Goal: Use online tool/utility: Utilize a website feature to perform a specific function

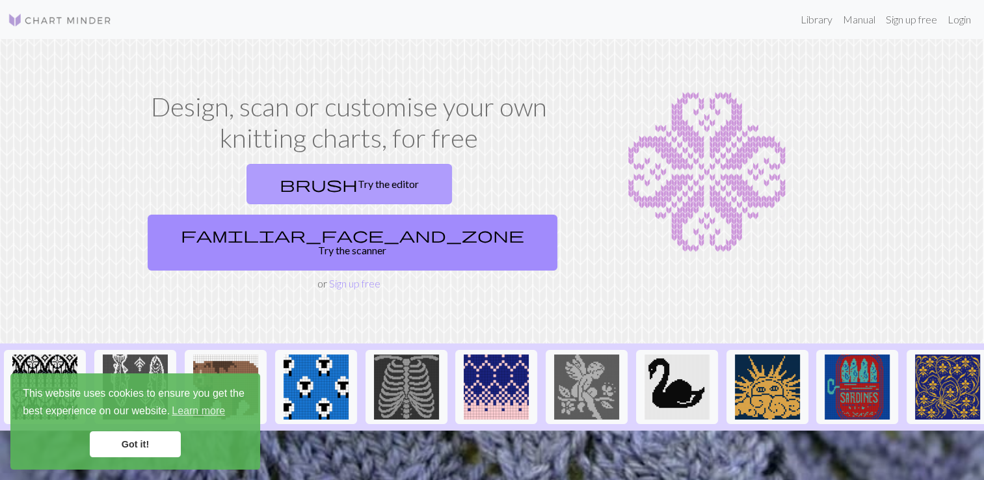
click at [280, 185] on span "brush" at bounding box center [319, 184] width 78 height 18
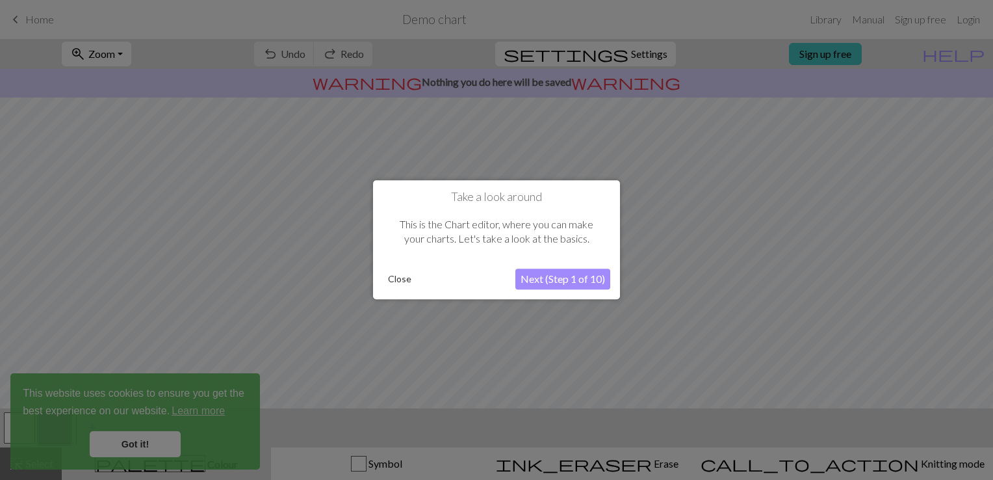
click at [558, 283] on button "Next (Step 1 of 10)" at bounding box center [563, 279] width 95 height 21
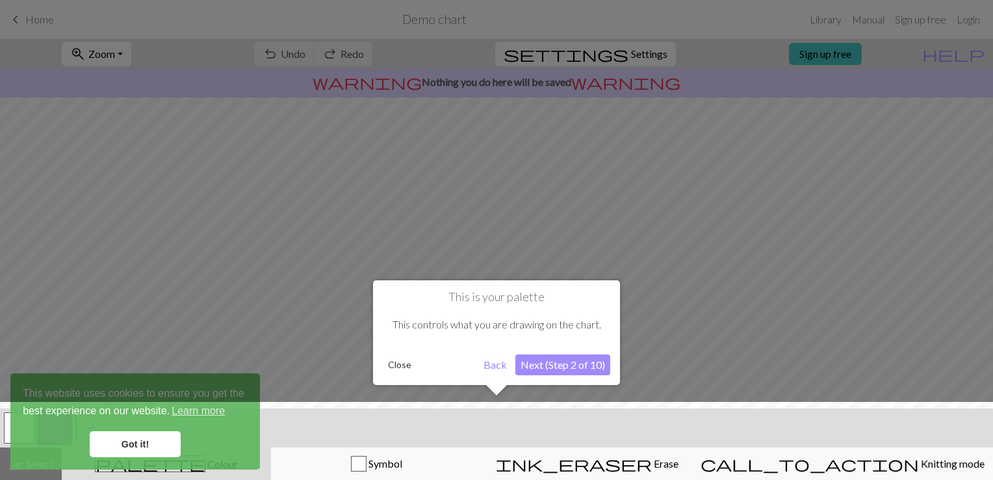
click at [564, 370] on button "Next (Step 2 of 10)" at bounding box center [563, 364] width 95 height 21
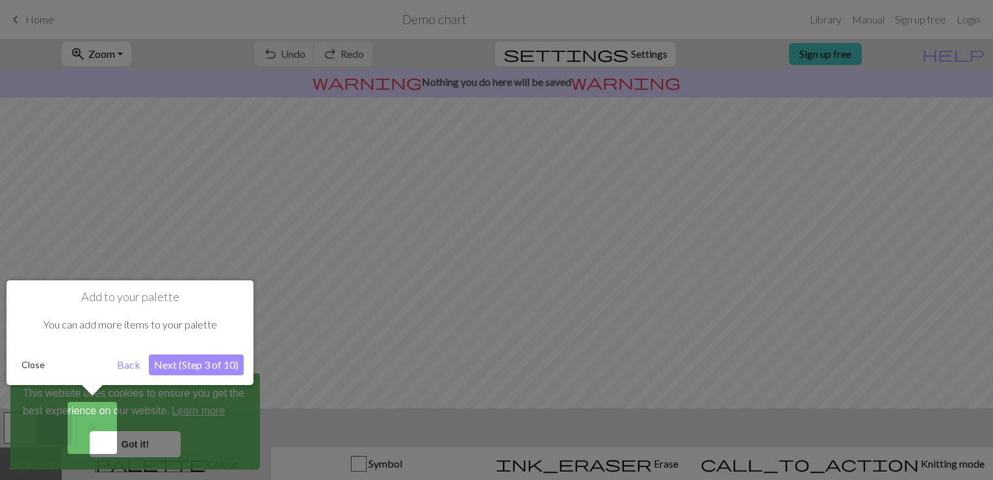
click at [226, 362] on button "Next (Step 3 of 10)" at bounding box center [196, 364] width 95 height 21
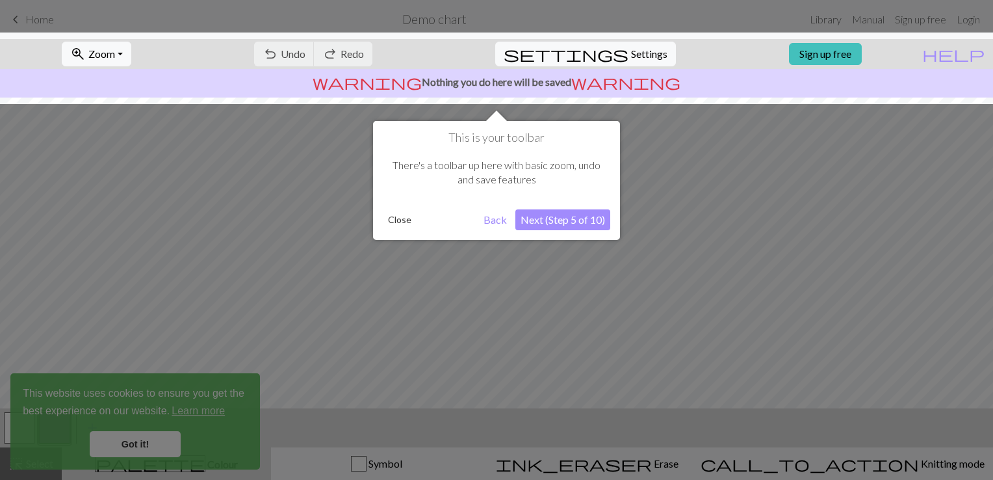
click at [559, 220] on button "Next (Step 5 of 10)" at bounding box center [563, 219] width 95 height 21
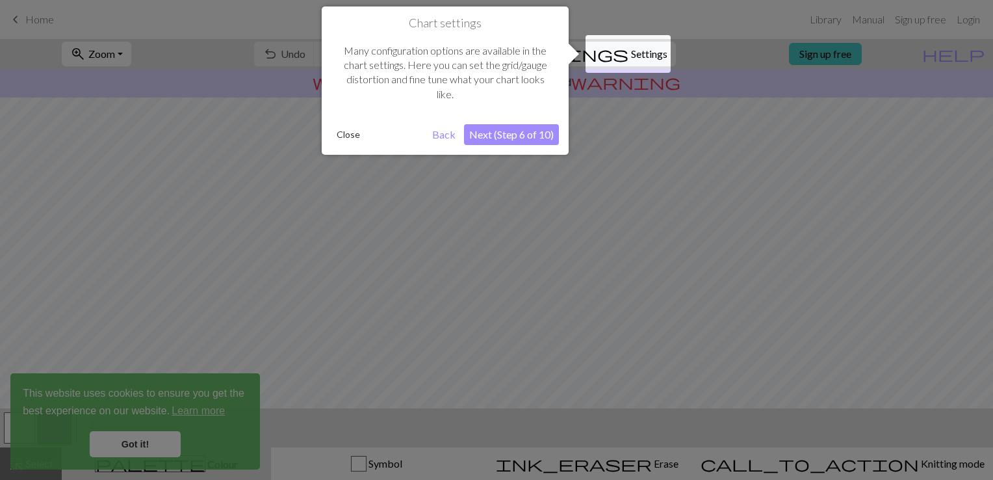
click at [521, 134] on button "Next (Step 6 of 10)" at bounding box center [511, 134] width 95 height 21
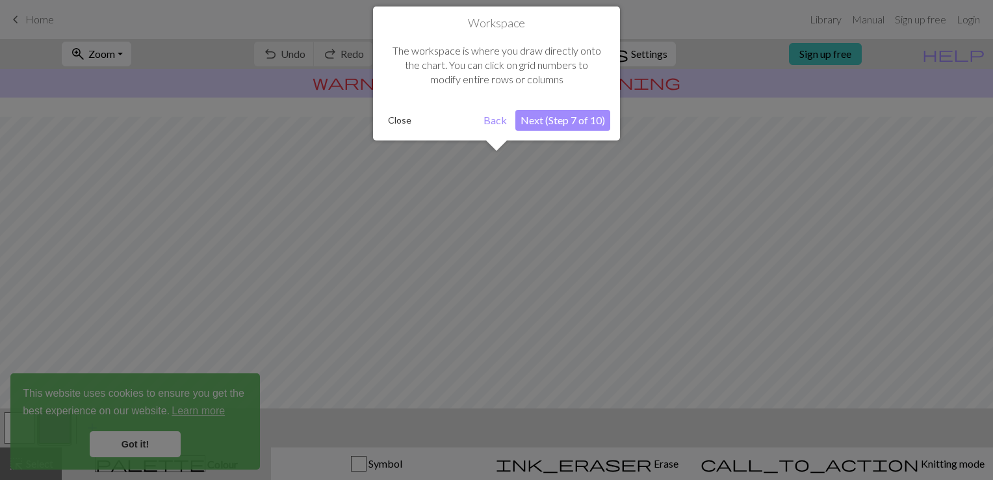
scroll to position [77, 0]
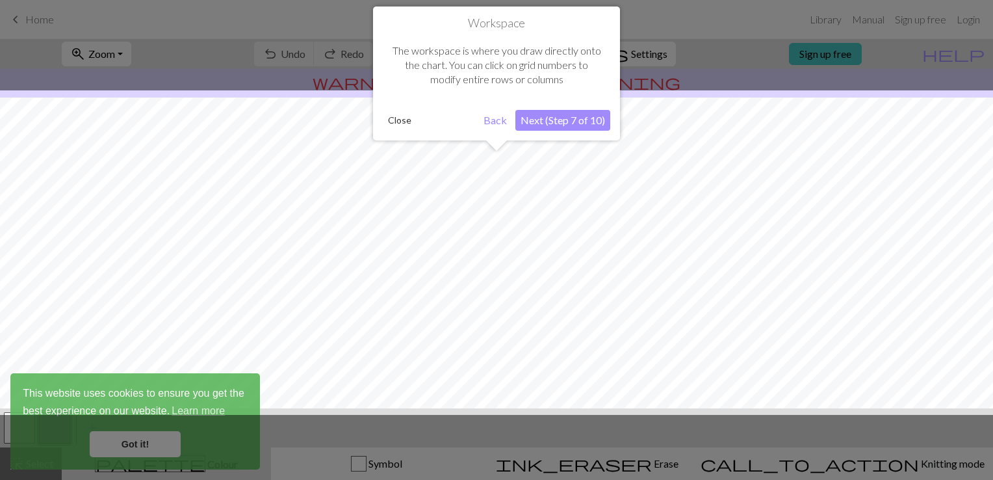
click at [554, 124] on button "Next (Step 7 of 10)" at bounding box center [563, 120] width 95 height 21
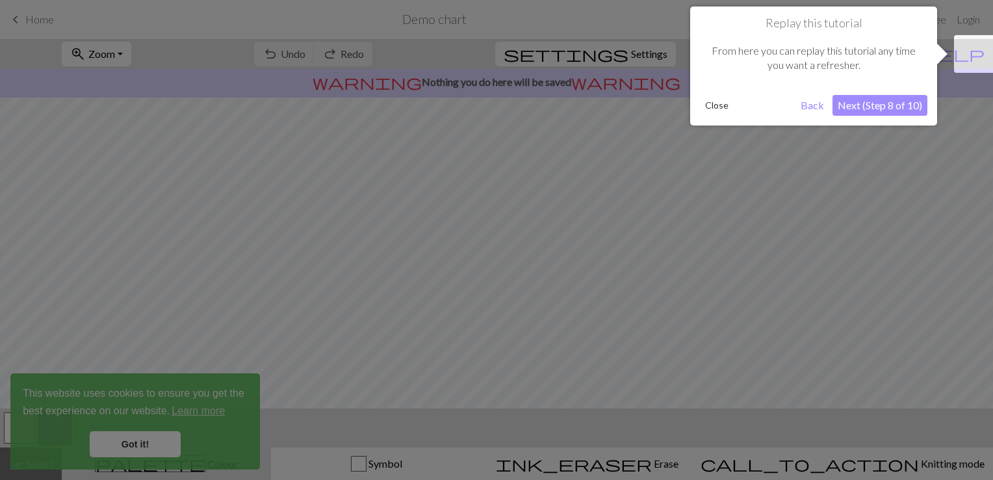
click at [837, 114] on button "Next (Step 8 of 10)" at bounding box center [880, 105] width 95 height 21
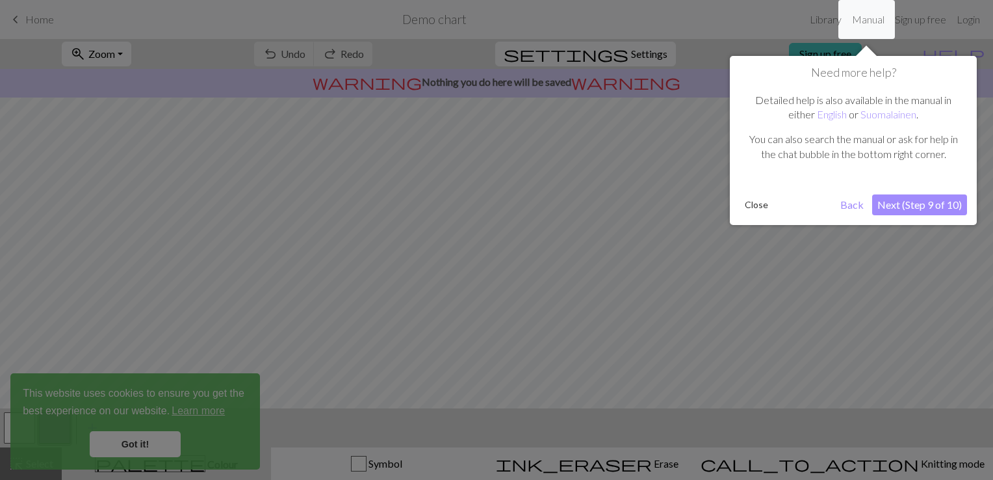
click at [915, 199] on button "Next (Step 9 of 10)" at bounding box center [920, 204] width 95 height 21
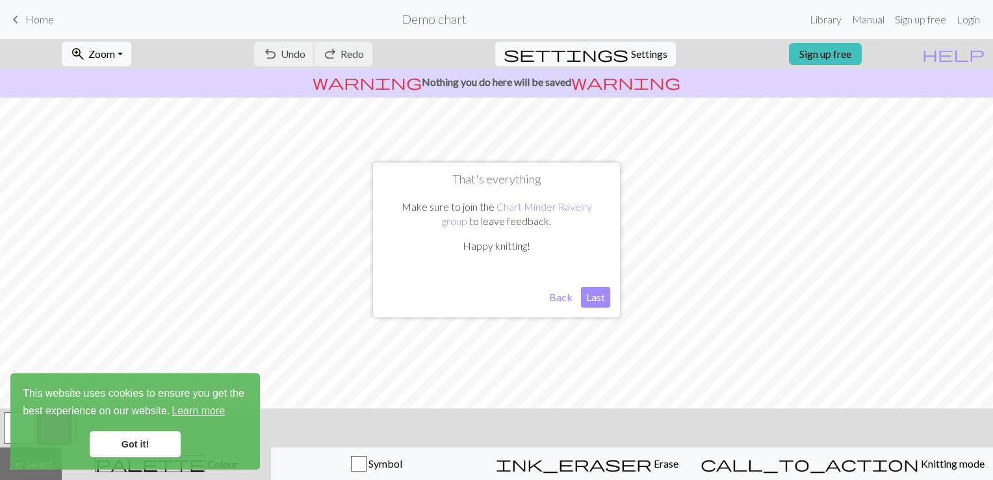
click at [599, 295] on button "Last" at bounding box center [595, 297] width 29 height 21
click at [166, 440] on link "Got it!" at bounding box center [135, 444] width 91 height 26
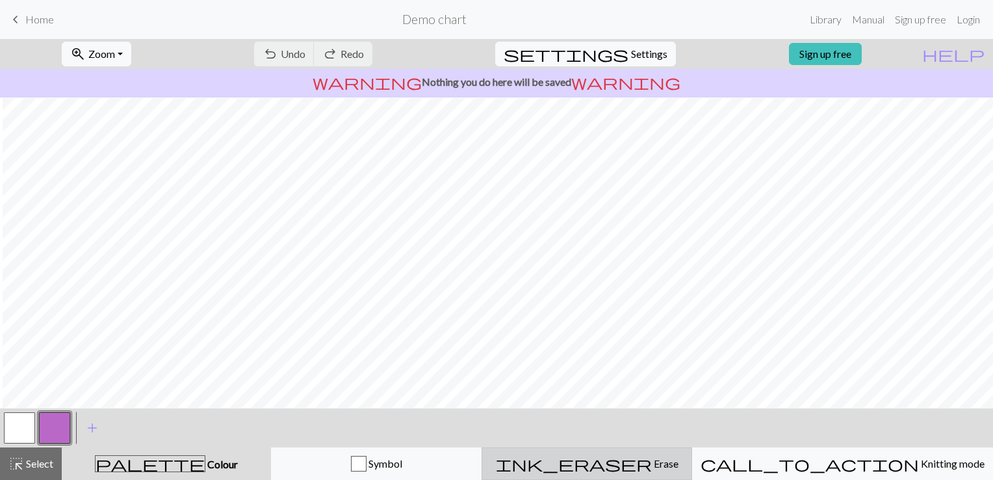
click at [592, 460] on div "ink_eraser Erase Erase" at bounding box center [587, 464] width 194 height 16
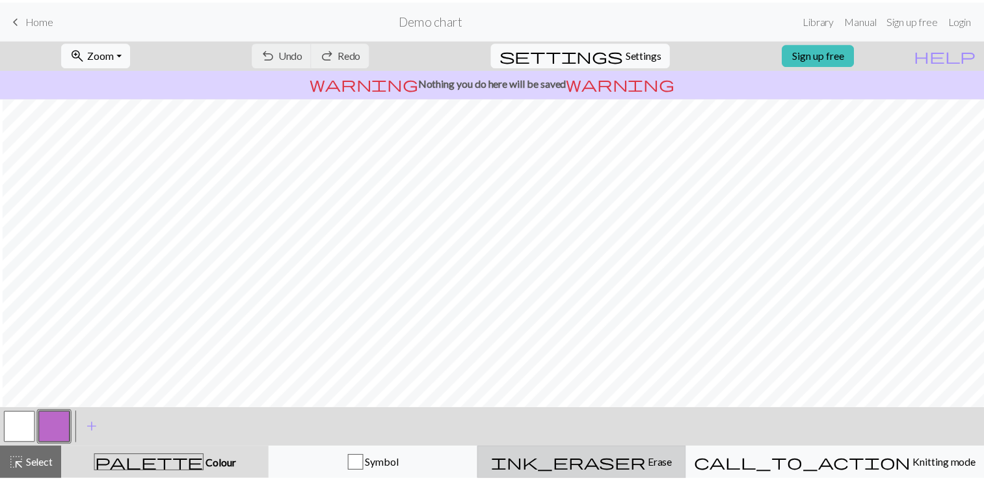
scroll to position [0, 0]
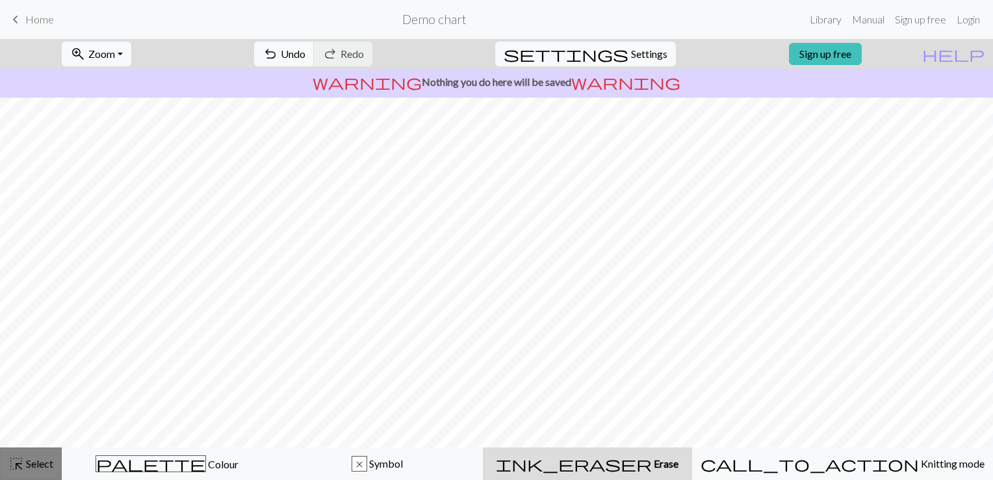
click at [18, 469] on span "highlight_alt" at bounding box center [16, 463] width 16 height 18
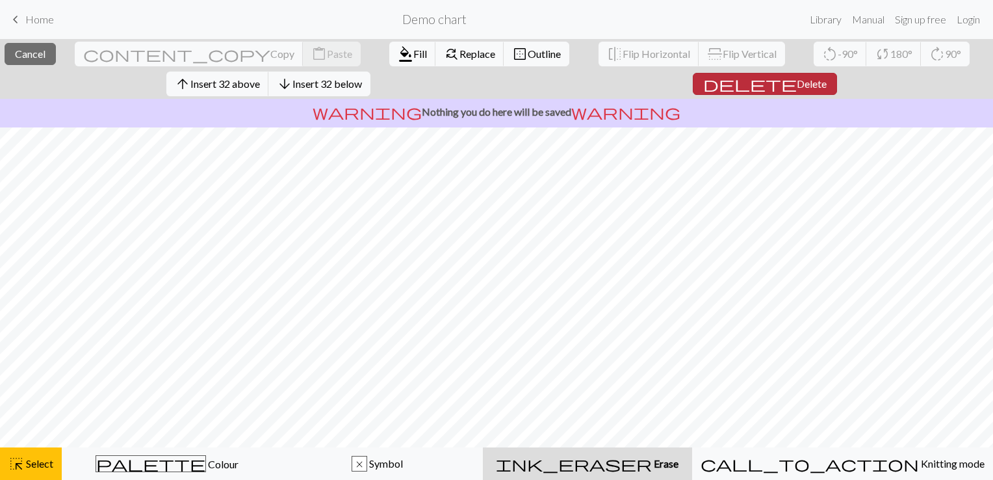
click at [797, 85] on span "Delete" at bounding box center [812, 83] width 30 height 12
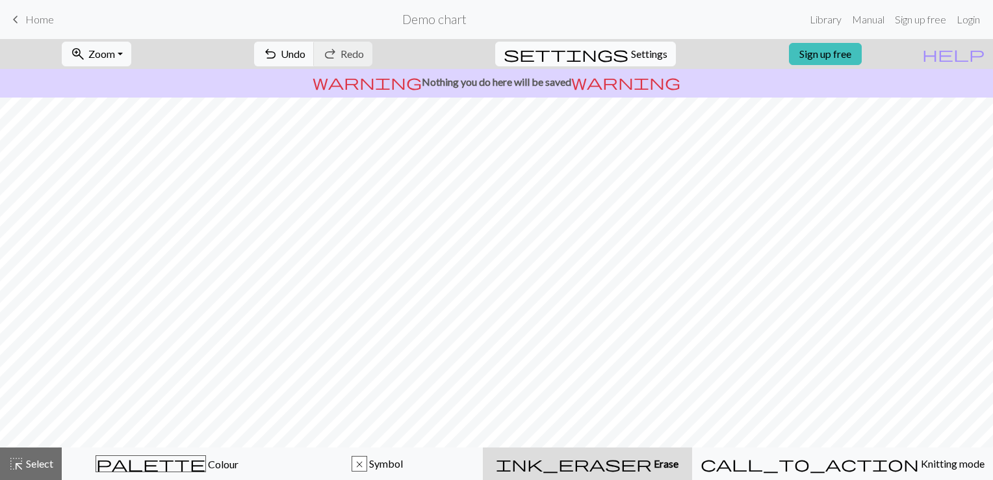
click at [616, 64] on button "settings Settings" at bounding box center [585, 54] width 181 height 25
select select "aran"
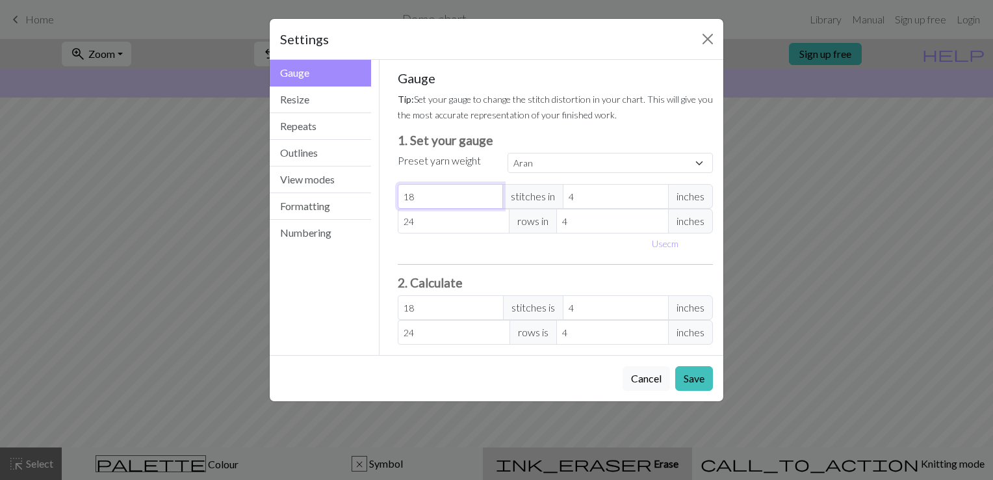
click at [447, 194] on input "18" at bounding box center [451, 196] width 106 height 25
click at [334, 90] on button "Resize" at bounding box center [320, 99] width 101 height 27
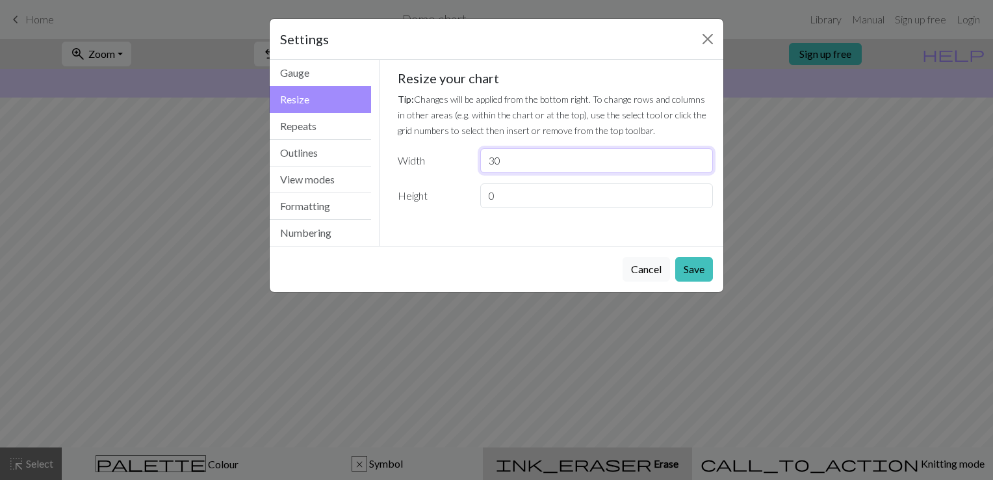
click at [514, 168] on input "30" at bounding box center [596, 160] width 233 height 25
type input "60"
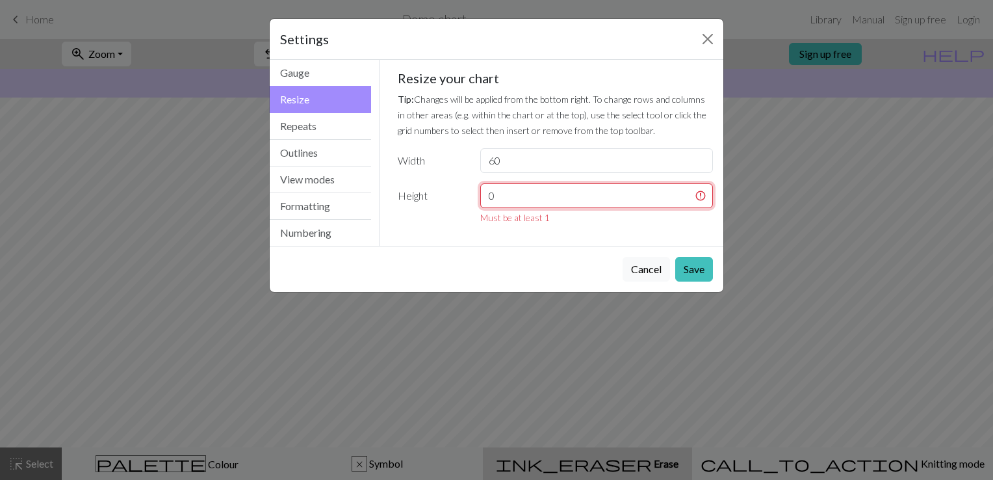
click at [521, 184] on input "0" at bounding box center [596, 195] width 233 height 25
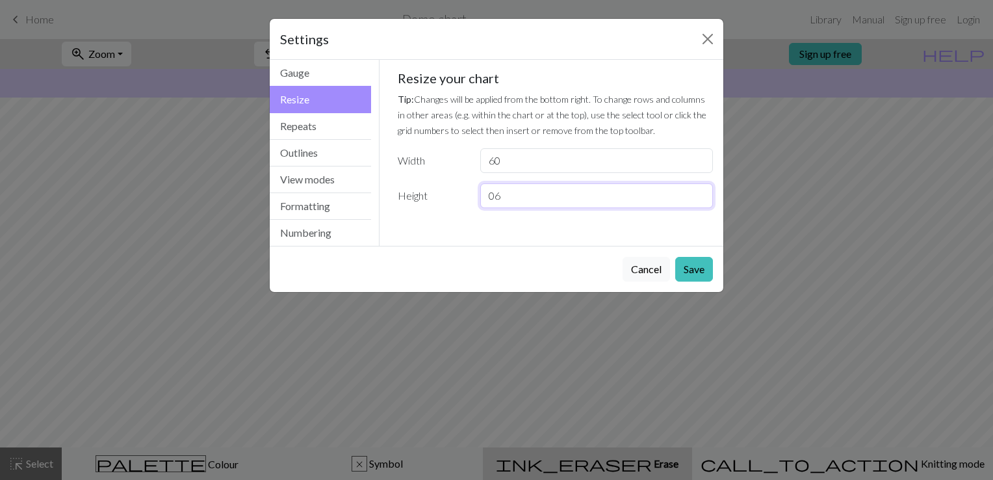
type input "0"
type input "60"
click at [694, 267] on button "Save" at bounding box center [695, 269] width 38 height 25
click at [700, 267] on button "Save" at bounding box center [695, 269] width 38 height 25
click at [323, 133] on button "Repeats" at bounding box center [320, 126] width 101 height 27
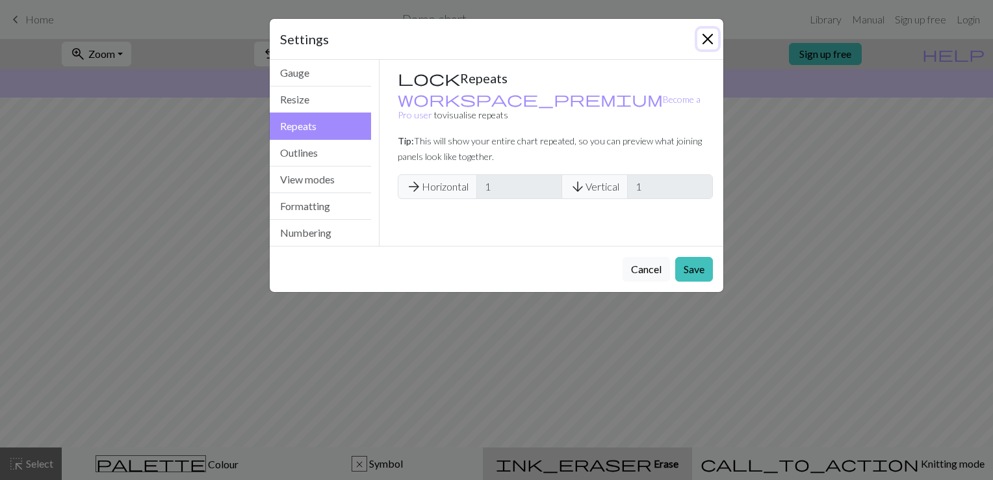
click at [708, 45] on button "Close" at bounding box center [708, 39] width 21 height 21
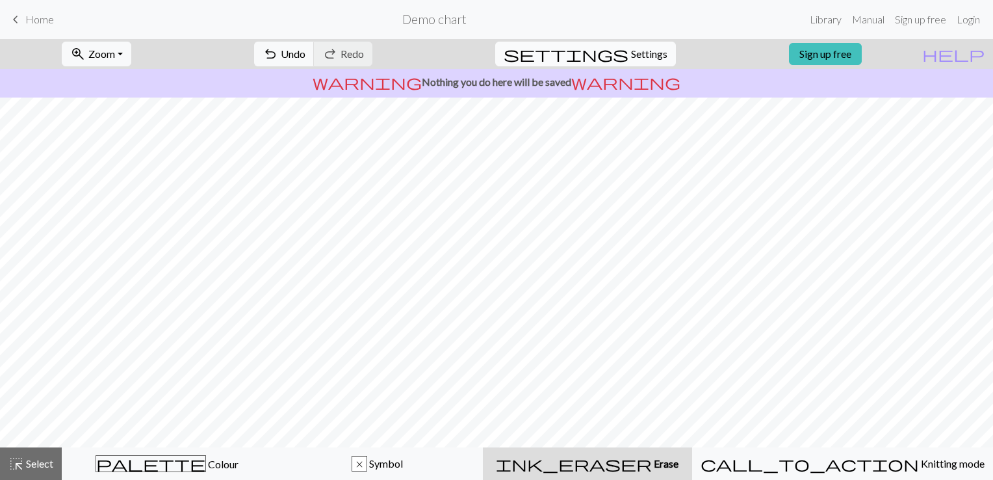
click at [607, 53] on span "settings" at bounding box center [566, 54] width 125 height 18
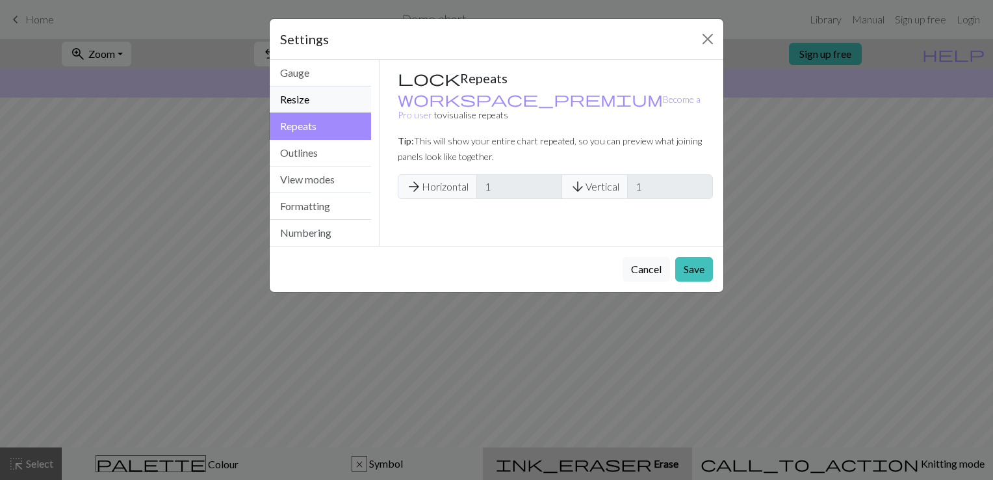
click at [307, 102] on button "Resize" at bounding box center [320, 99] width 101 height 27
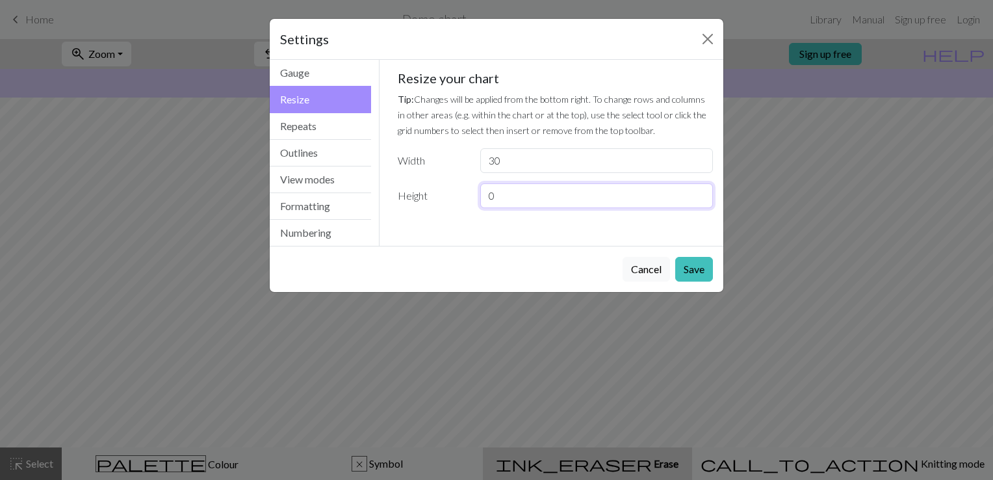
click at [564, 189] on input "0" at bounding box center [596, 195] width 233 height 25
type input "60"
click at [528, 168] on input "30" at bounding box center [596, 160] width 233 height 25
type input "3"
type input "60"
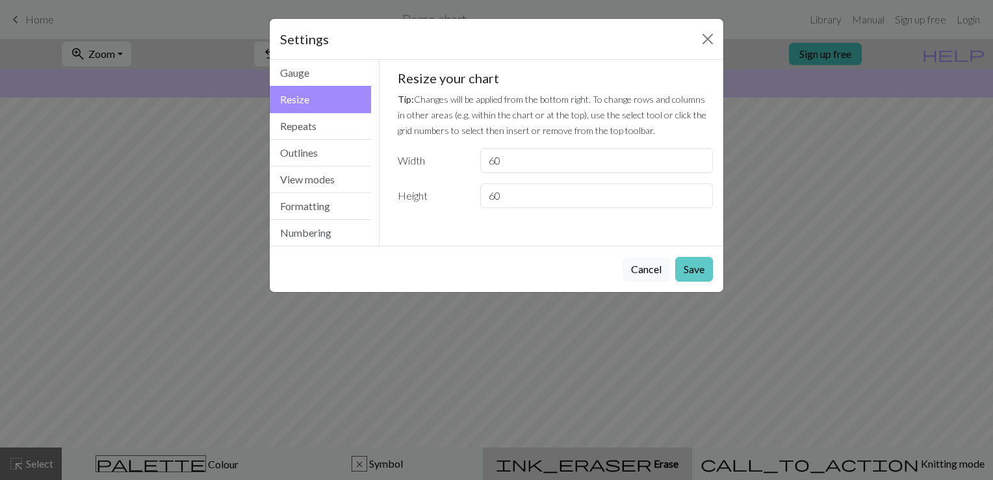
click at [705, 269] on button "Save" at bounding box center [695, 269] width 38 height 25
click at [706, 313] on div "Settings Resize Gauge Resize Repeats Outlines View modes Formatting Numbering G…" at bounding box center [496, 240] width 993 height 480
